Goal: Use online tool/utility

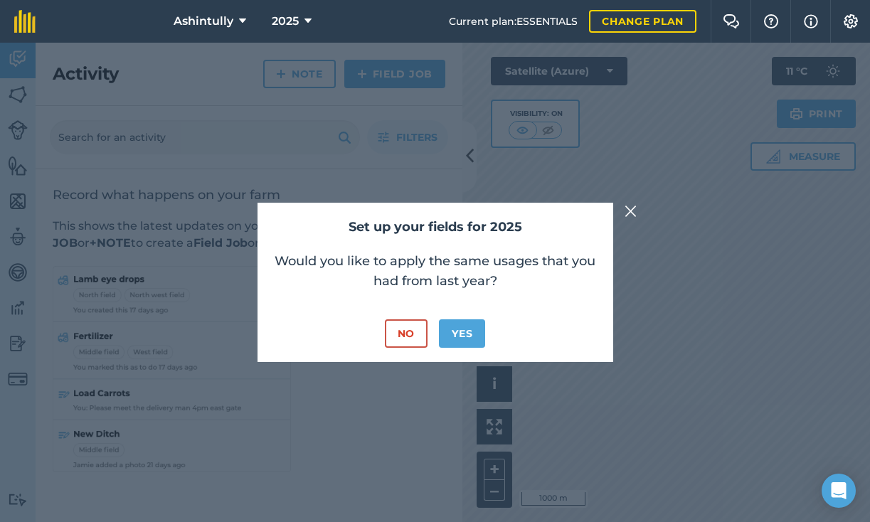
click at [398, 333] on button "No" at bounding box center [406, 333] width 43 height 28
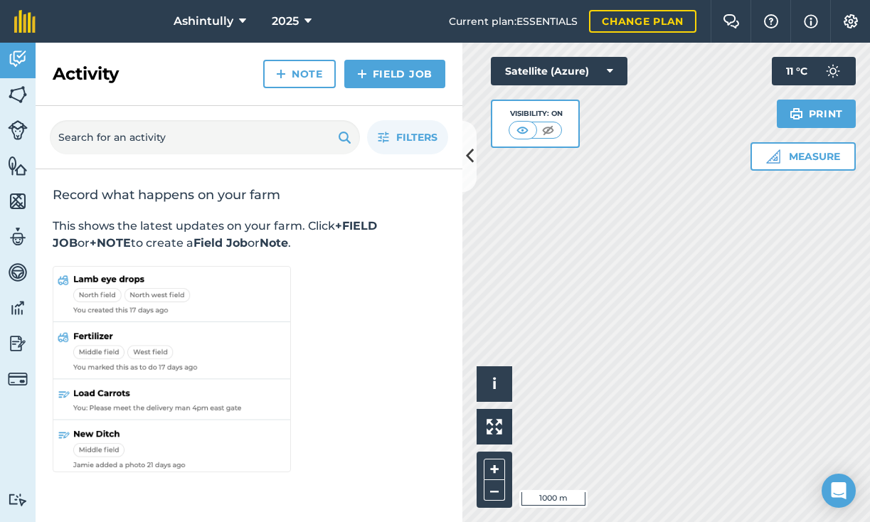
click at [468, 151] on icon at bounding box center [470, 156] width 8 height 25
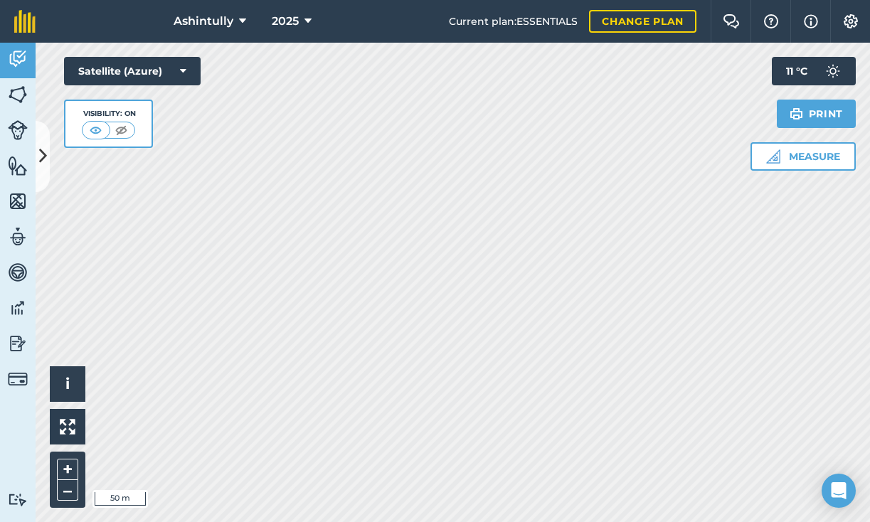
click at [796, 161] on button "Measure" at bounding box center [803, 156] width 105 height 28
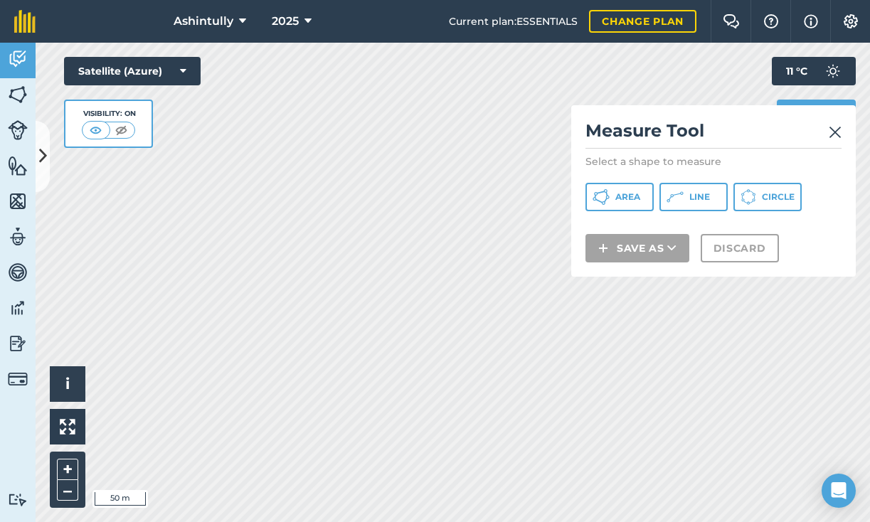
click at [701, 199] on span "Line" at bounding box center [699, 196] width 21 height 11
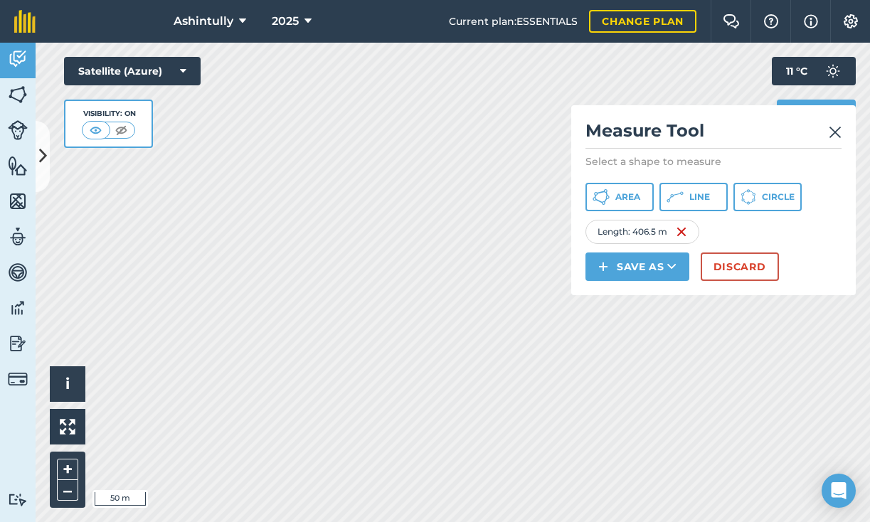
click at [741, 267] on button "Discard" at bounding box center [740, 267] width 78 height 28
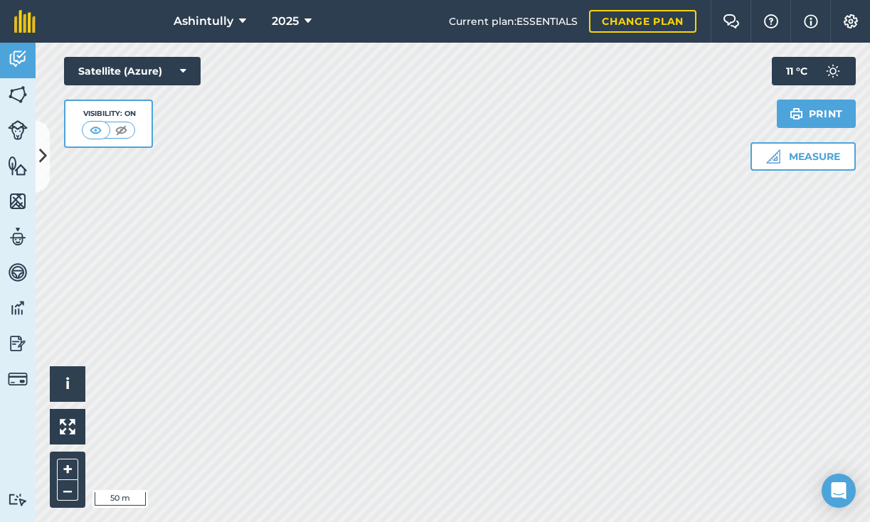
click at [814, 154] on button "Measure" at bounding box center [803, 156] width 105 height 28
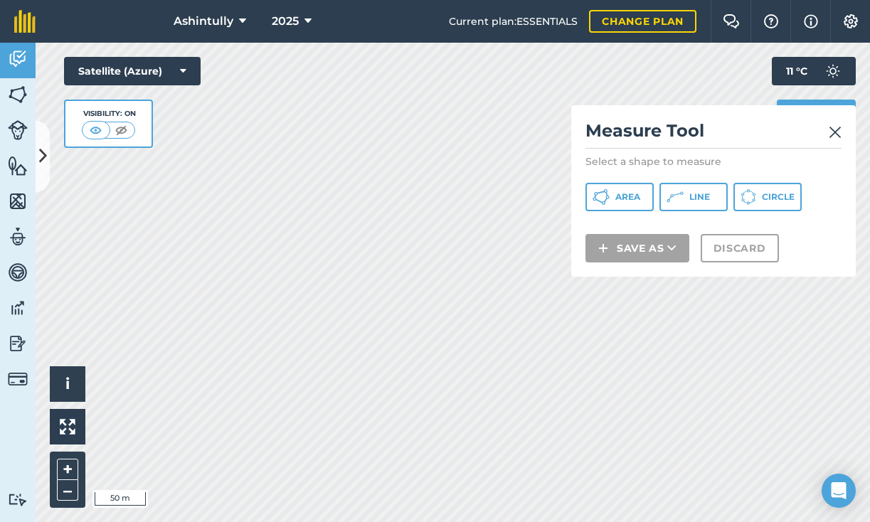
click at [704, 191] on span "Line" at bounding box center [699, 196] width 21 height 11
click at [837, 130] on img at bounding box center [835, 132] width 13 height 17
